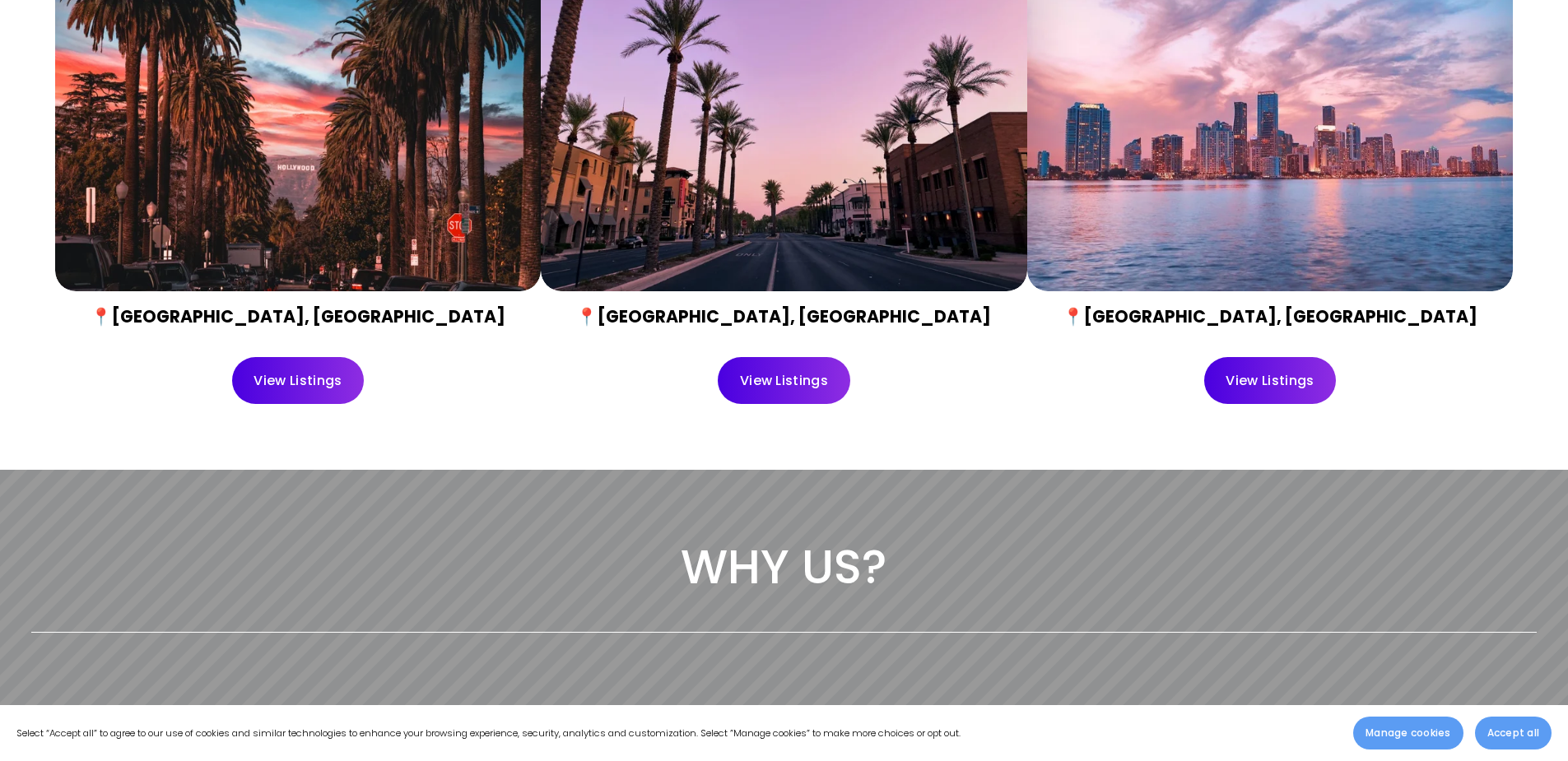
scroll to position [823, 0]
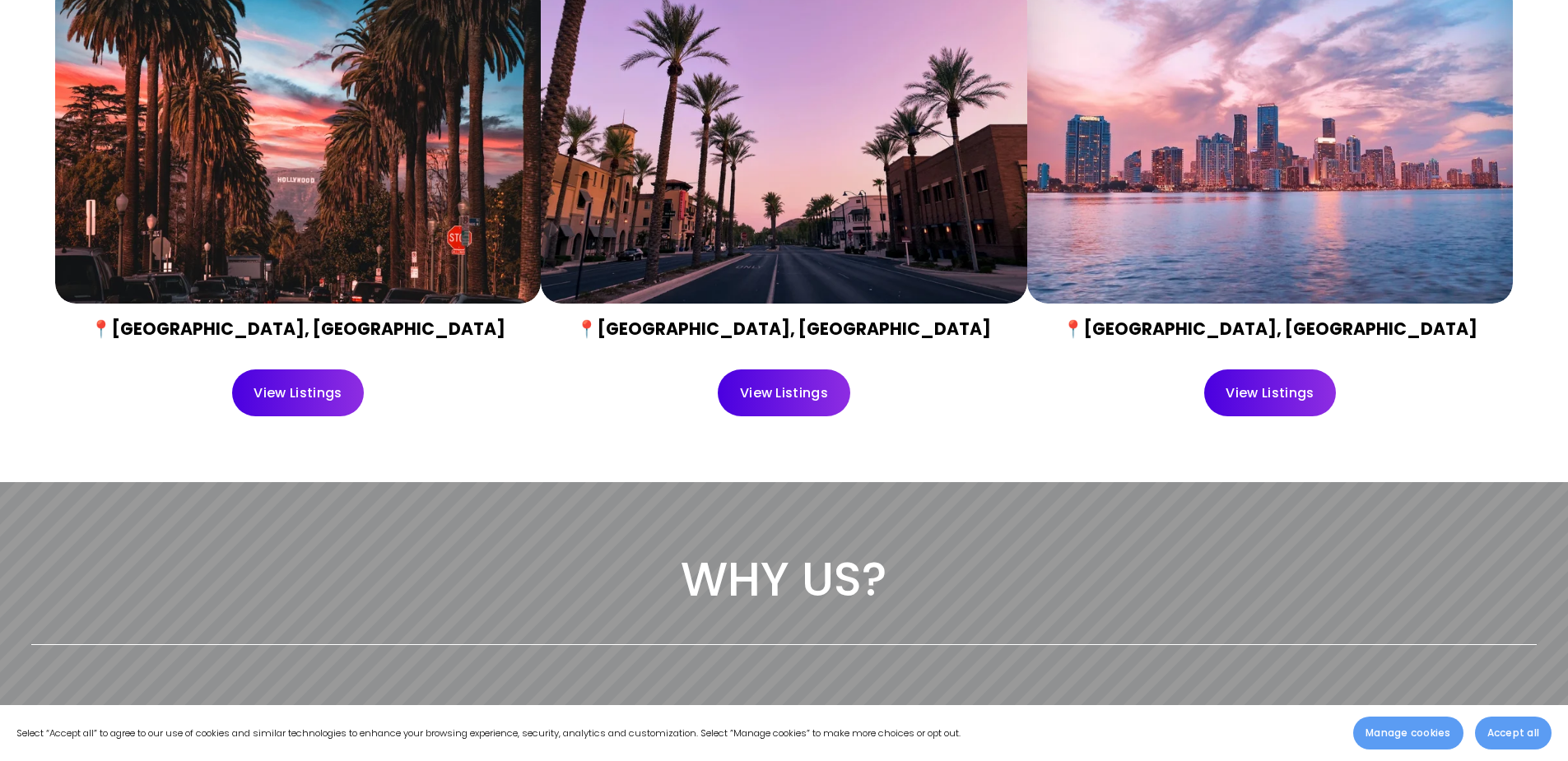
click at [345, 237] on div at bounding box center [297, 142] width 485 height 324
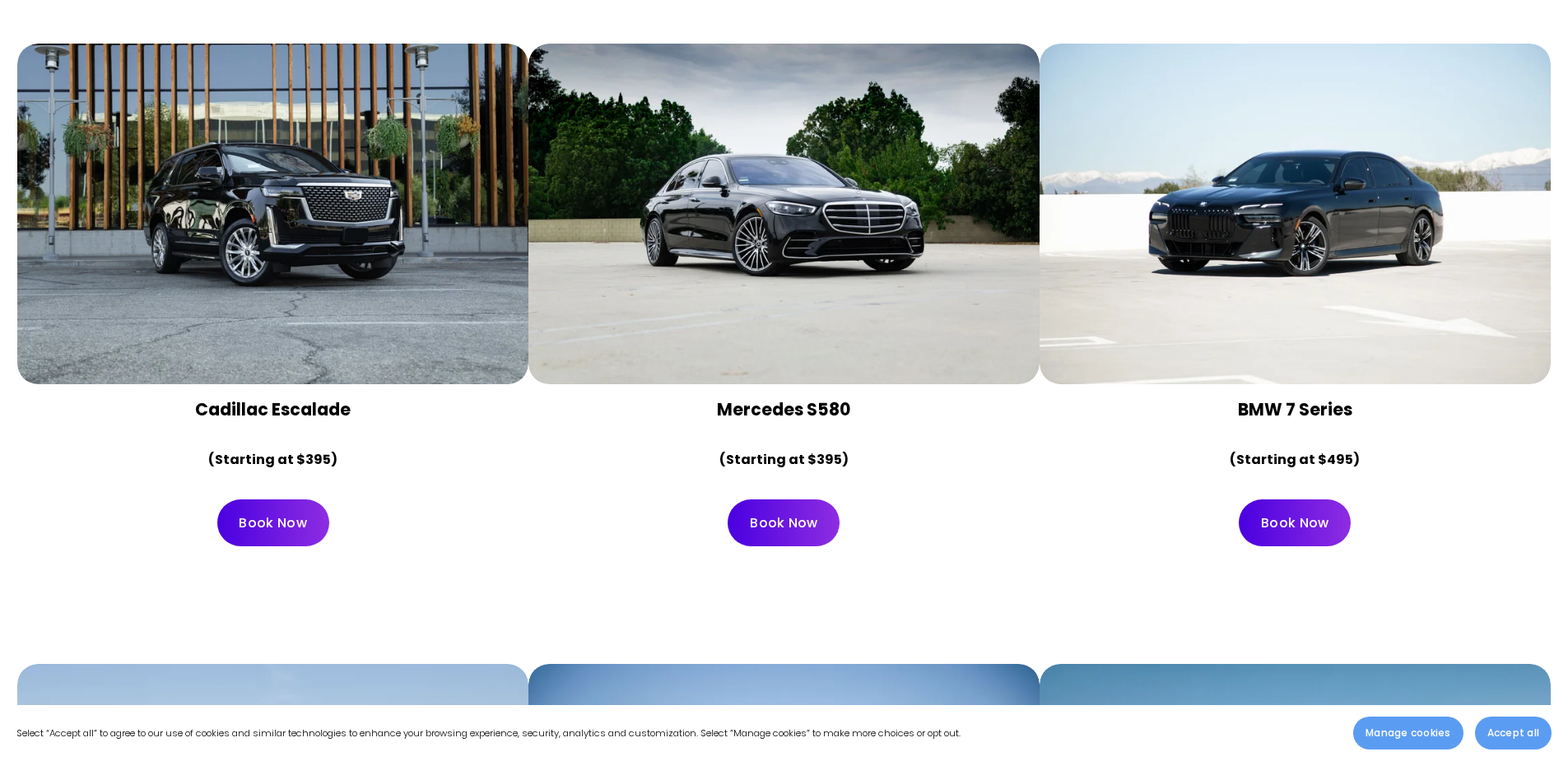
scroll to position [8059, 0]
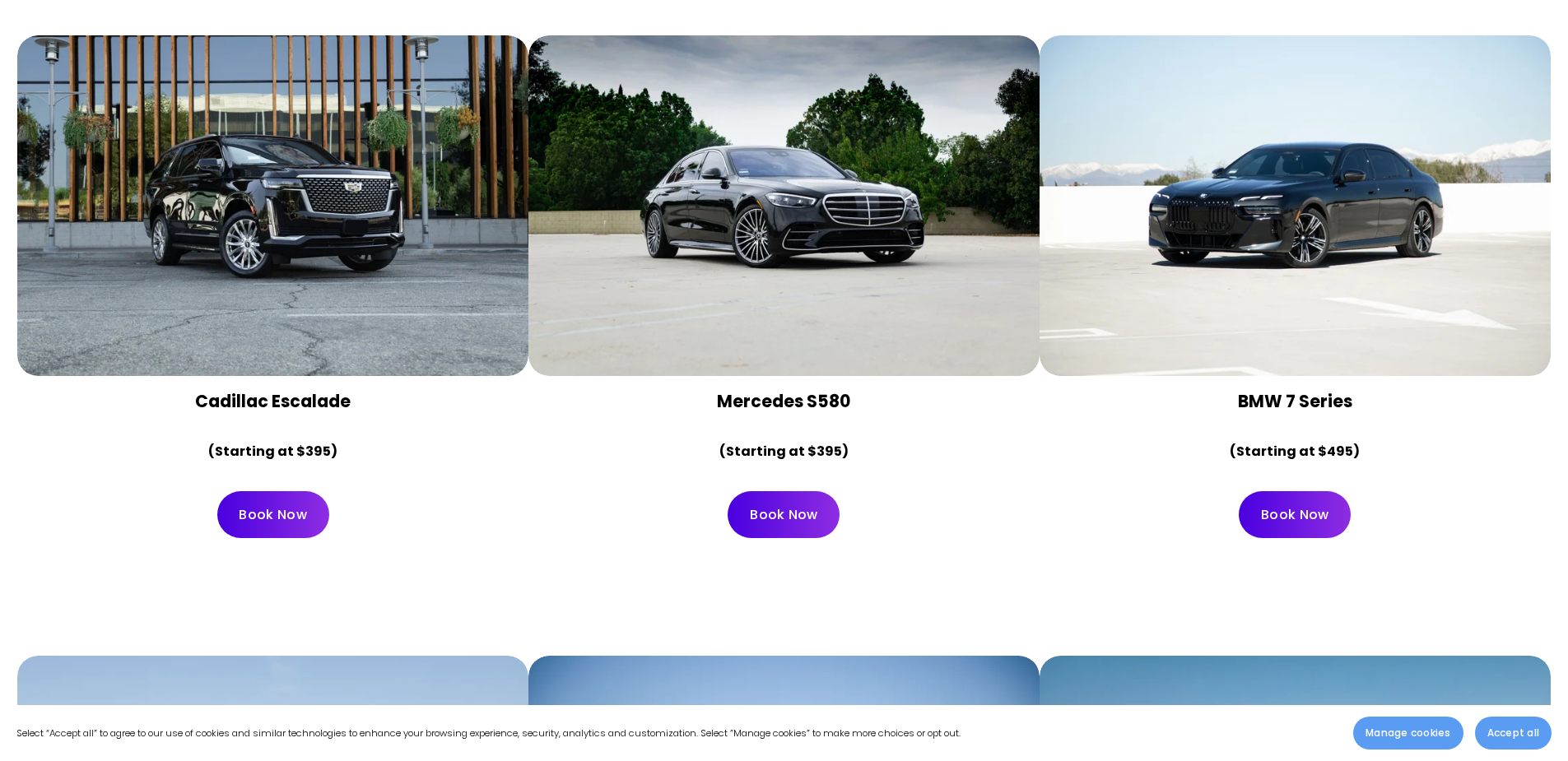
click at [274, 190] on div at bounding box center [273, 205] width 511 height 340
click at [339, 157] on div at bounding box center [273, 205] width 511 height 340
click at [299, 491] on link "Book Now" at bounding box center [273, 514] width 112 height 47
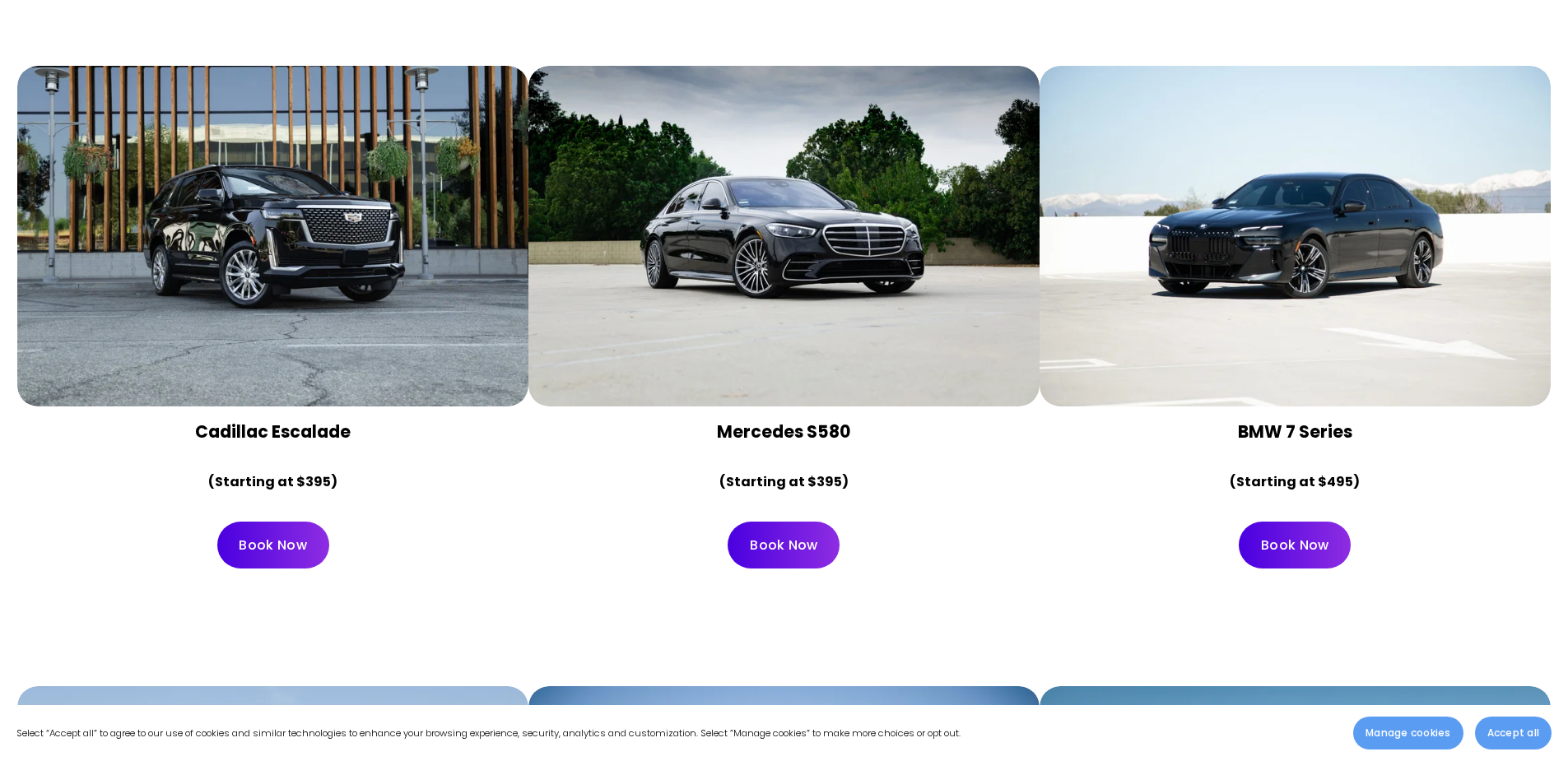
click at [264, 521] on link "Book Now" at bounding box center [273, 544] width 112 height 47
